Goal: Task Accomplishment & Management: Manage account settings

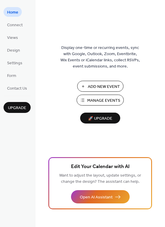
click at [96, 97] on span "Manage Events" at bounding box center [103, 100] width 33 height 6
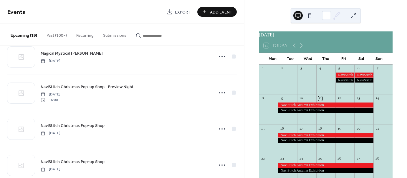
scroll to position [559, 0]
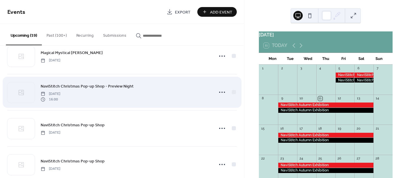
click at [57, 86] on span "NaviStitch Christmas Pop-up Shop - Preview Night" at bounding box center [87, 87] width 93 height 6
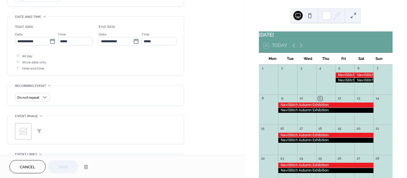
scroll to position [177, 0]
click at [23, 128] on icon at bounding box center [23, 130] width 9 height 9
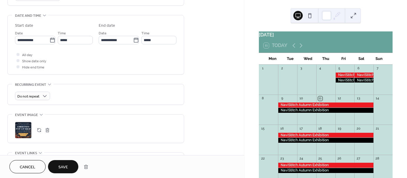
click at [64, 166] on span "Save" at bounding box center [63, 168] width 10 height 6
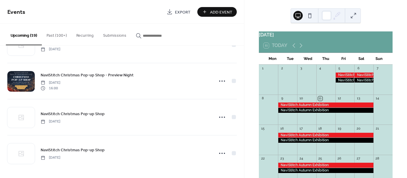
scroll to position [571, 0]
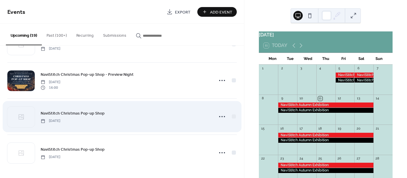
click at [78, 111] on span "NaviStitch Christmas Pop-up Shop" at bounding box center [73, 114] width 64 height 6
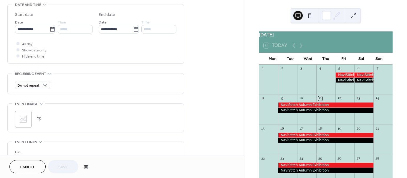
scroll to position [206, 0]
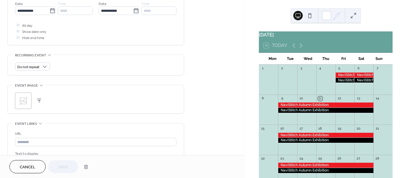
click at [21, 99] on icon at bounding box center [23, 100] width 9 height 9
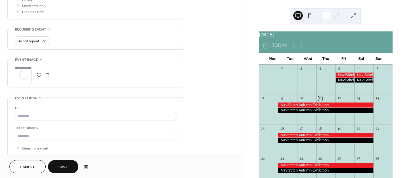
scroll to position [236, 0]
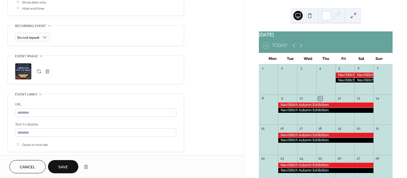
click at [65, 167] on span "Save" at bounding box center [63, 168] width 10 height 6
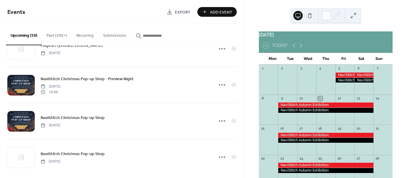
scroll to position [571, 0]
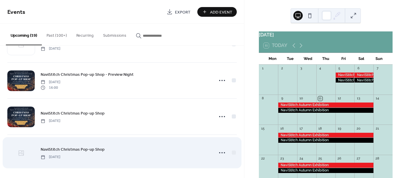
click at [20, 153] on icon at bounding box center [21, 153] width 7 height 7
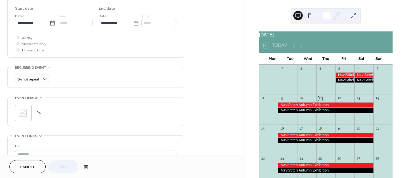
scroll to position [206, 0]
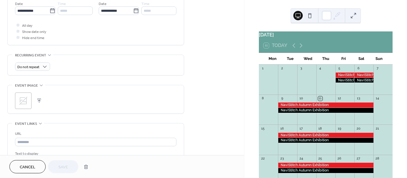
click at [25, 99] on icon at bounding box center [23, 100] width 9 height 9
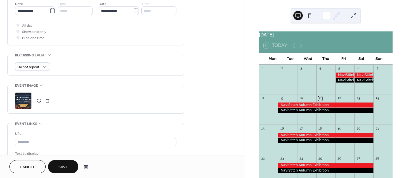
click at [63, 166] on span "Save" at bounding box center [63, 168] width 10 height 6
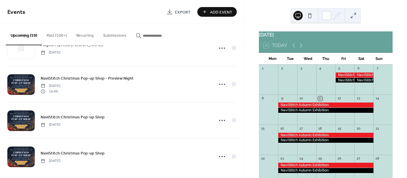
scroll to position [571, 0]
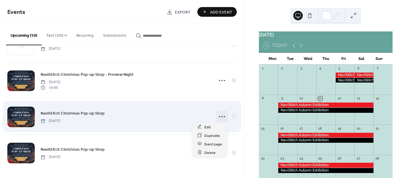
click at [220, 116] on icon at bounding box center [221, 116] width 9 height 9
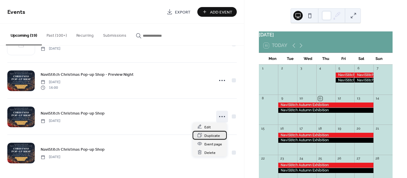
click at [215, 137] on span "Duplicate" at bounding box center [212, 136] width 16 height 6
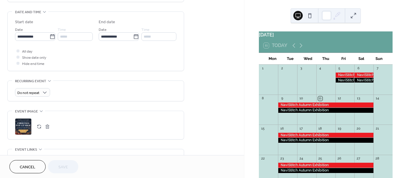
scroll to position [177, 0]
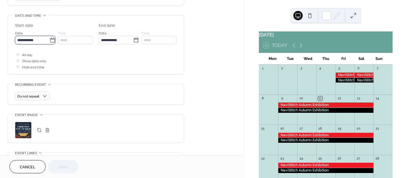
click at [32, 39] on input "**********" at bounding box center [32, 40] width 34 height 9
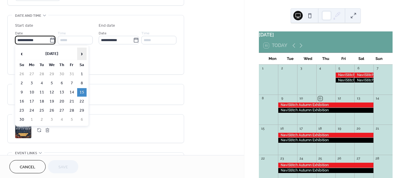
click at [78, 52] on span "›" at bounding box center [81, 54] width 9 height 12
click at [82, 99] on td "27" at bounding box center [81, 101] width 9 height 9
type input "**********"
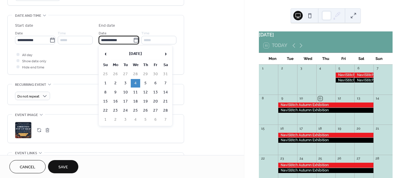
click at [105, 40] on input "**********" at bounding box center [116, 40] width 34 height 9
click at [104, 54] on span "‹" at bounding box center [105, 54] width 9 height 12
click at [167, 99] on td "27" at bounding box center [165, 101] width 9 height 9
type input "**********"
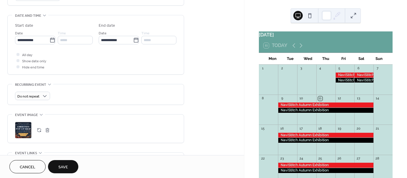
click at [68, 166] on button "Save" at bounding box center [63, 166] width 30 height 13
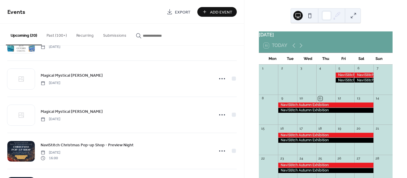
scroll to position [607, 0]
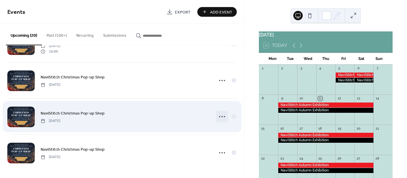
click at [217, 115] on icon at bounding box center [221, 116] width 9 height 9
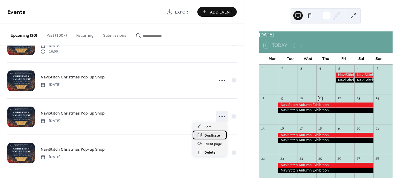
click at [206, 136] on span "Duplicate" at bounding box center [212, 136] width 16 height 6
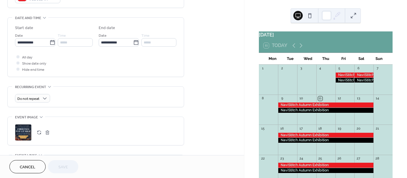
scroll to position [206, 0]
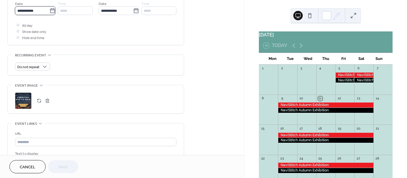
click at [29, 9] on input "**********" at bounding box center [32, 10] width 34 height 9
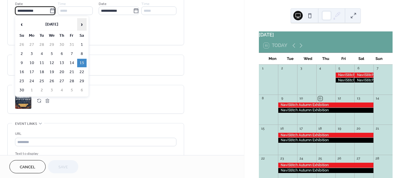
click at [80, 24] on span "›" at bounding box center [81, 25] width 9 height 12
click at [80, 70] on td "27" at bounding box center [81, 72] width 9 height 9
type input "**********"
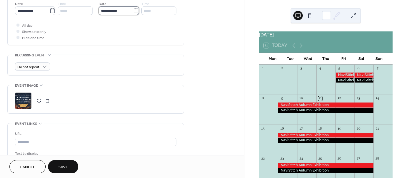
click at [120, 7] on input "**********" at bounding box center [116, 10] width 34 height 9
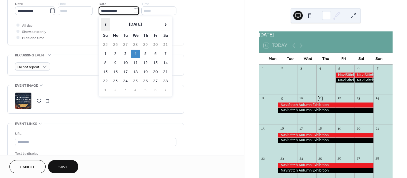
click at [106, 24] on span "‹" at bounding box center [105, 25] width 9 height 12
click at [165, 70] on td "27" at bounding box center [165, 72] width 9 height 9
type input "**********"
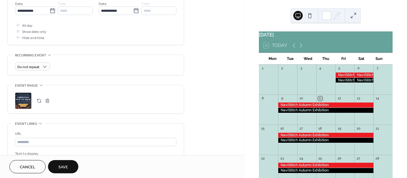
click at [65, 165] on span "Save" at bounding box center [63, 168] width 10 height 6
